Goal: Register for event/course: Register for event/course

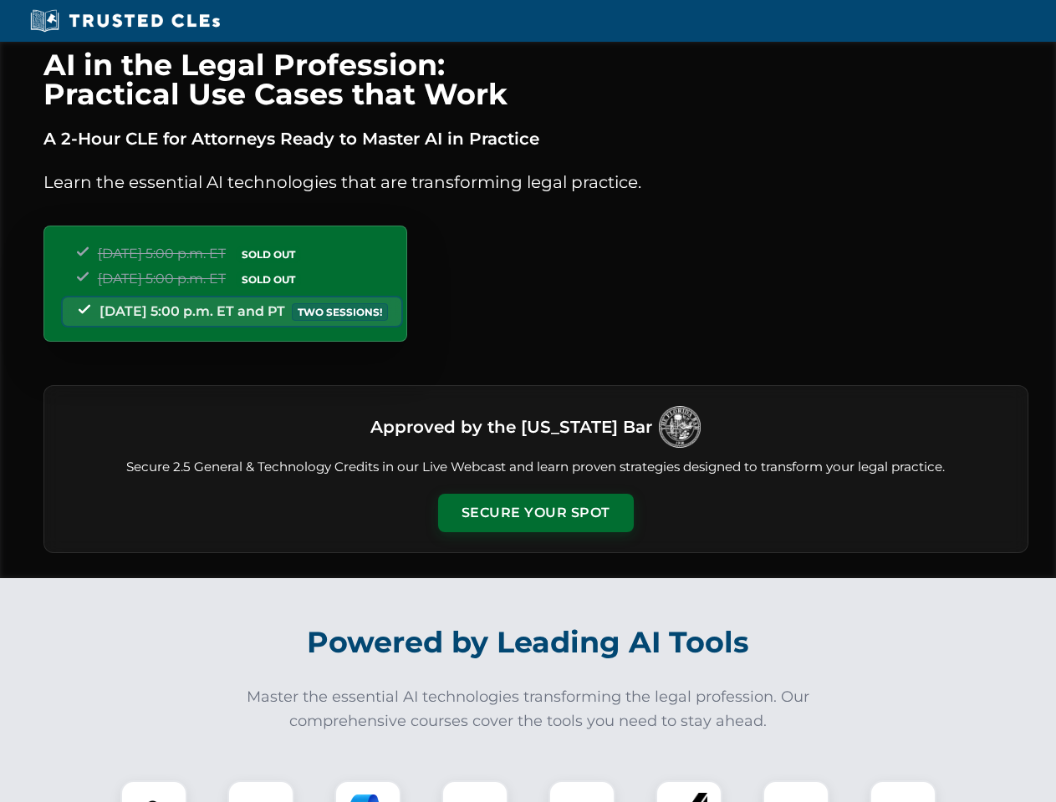
click at [535, 513] on button "Secure Your Spot" at bounding box center [536, 513] width 196 height 38
click at [154, 792] on img at bounding box center [154, 814] width 48 height 48
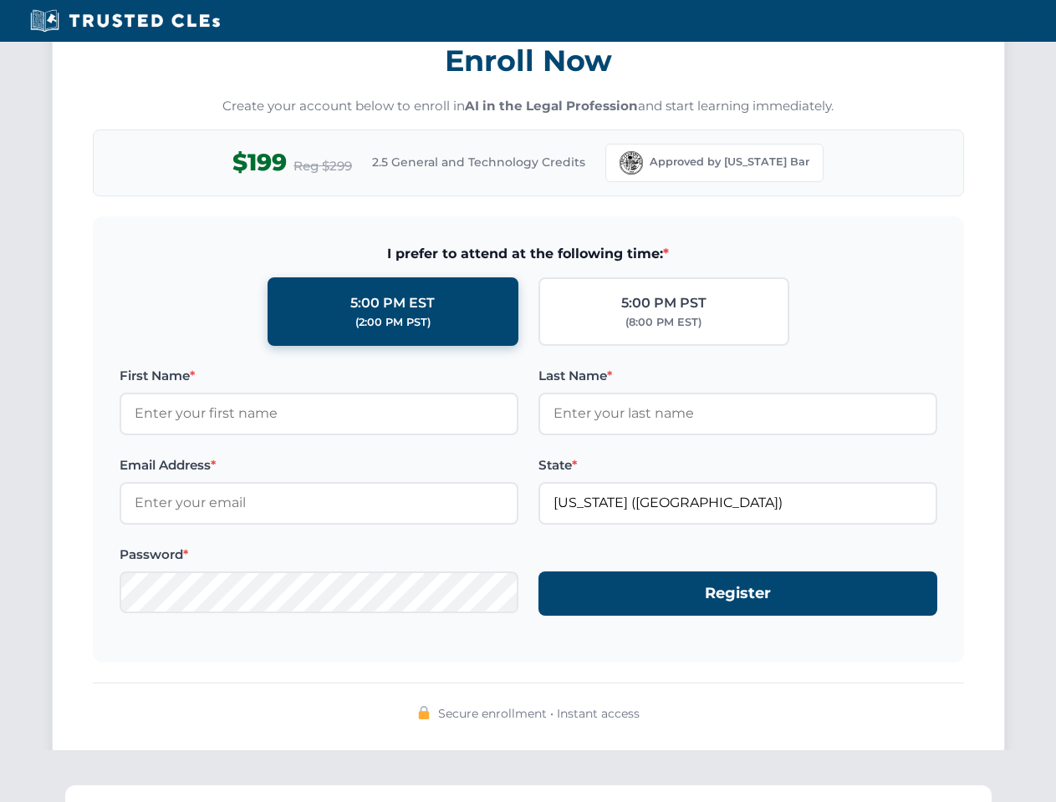
scroll to position [1641, 0]
